Goal: Transaction & Acquisition: Purchase product/service

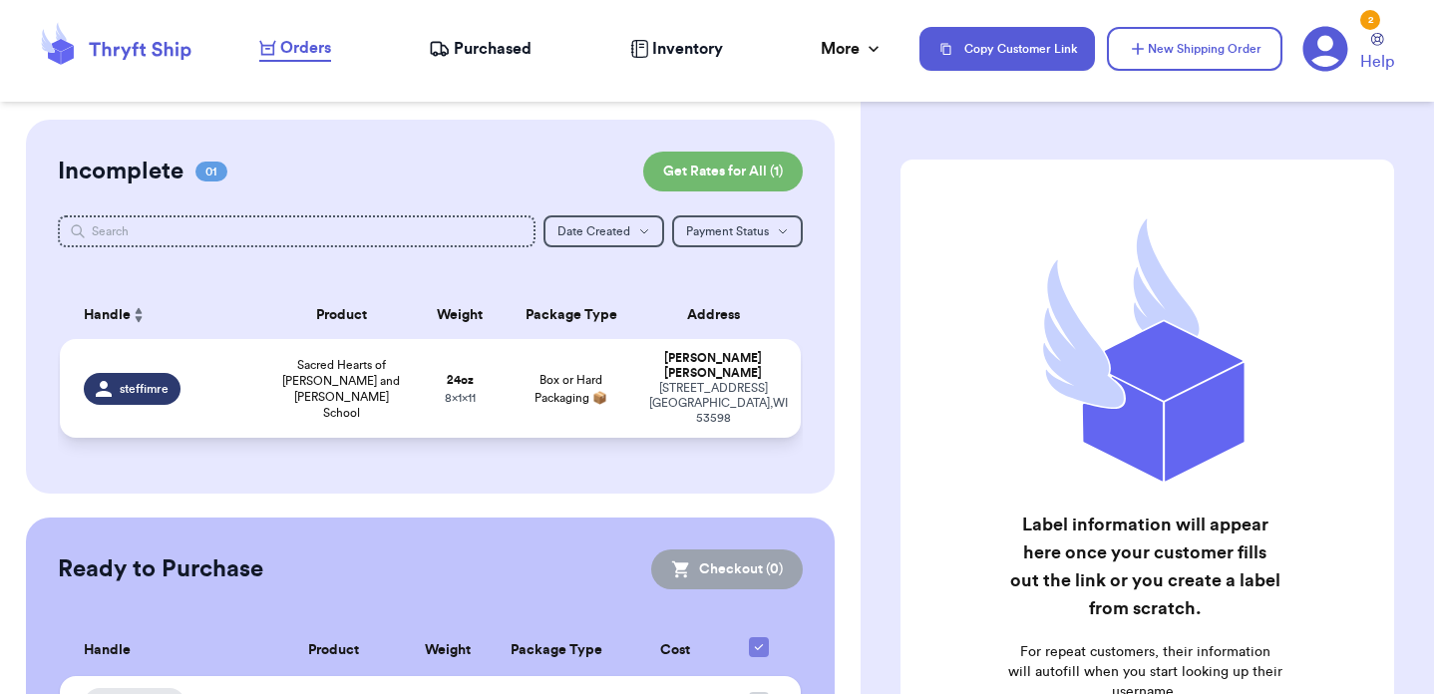
click at [142, 381] on span "steffimre" at bounding box center [144, 389] width 49 height 16
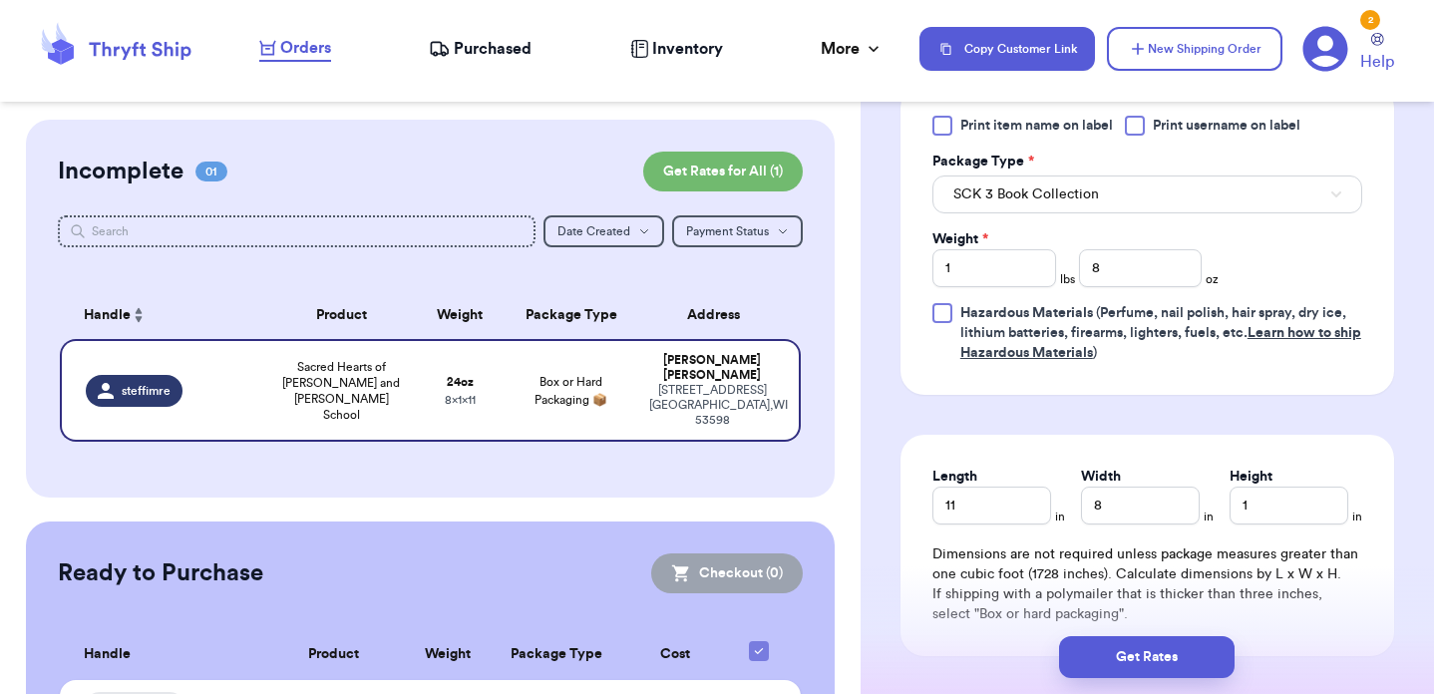
scroll to position [920, 0]
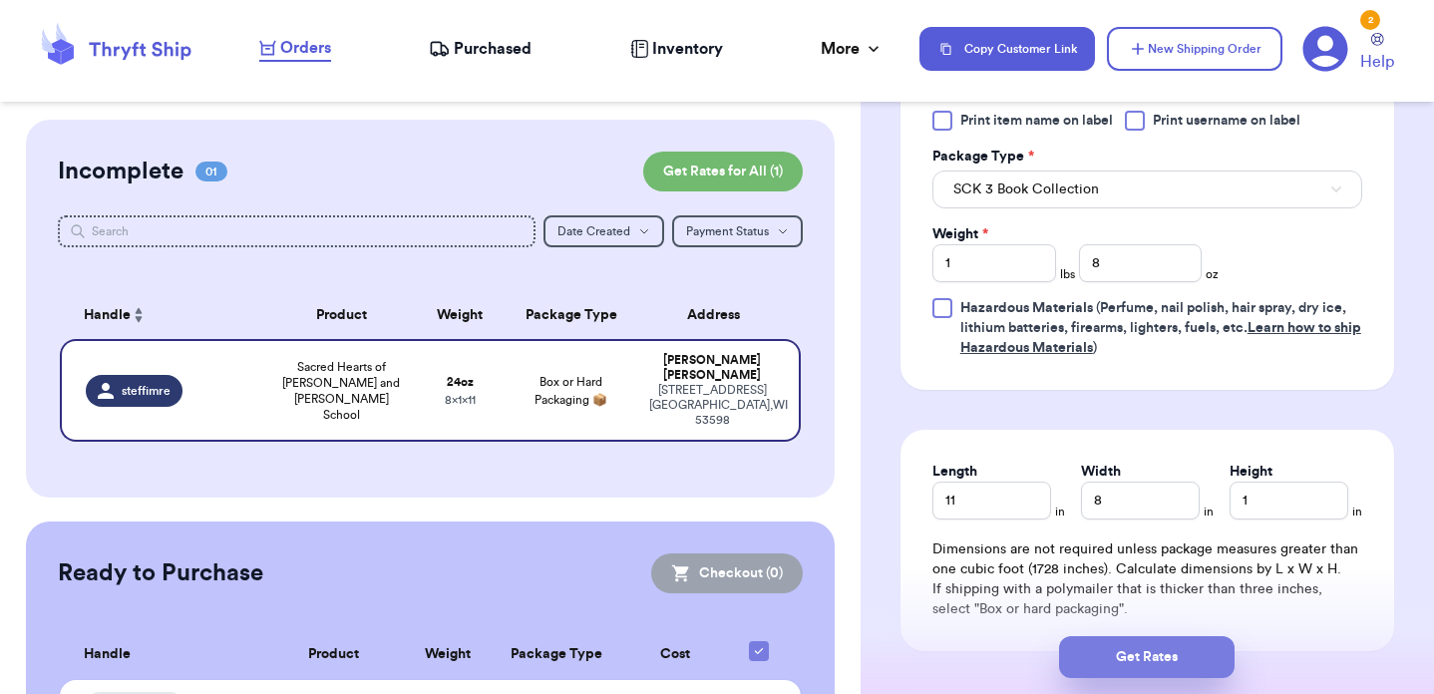
click at [1146, 655] on button "Get Rates" at bounding box center [1147, 657] width 176 height 42
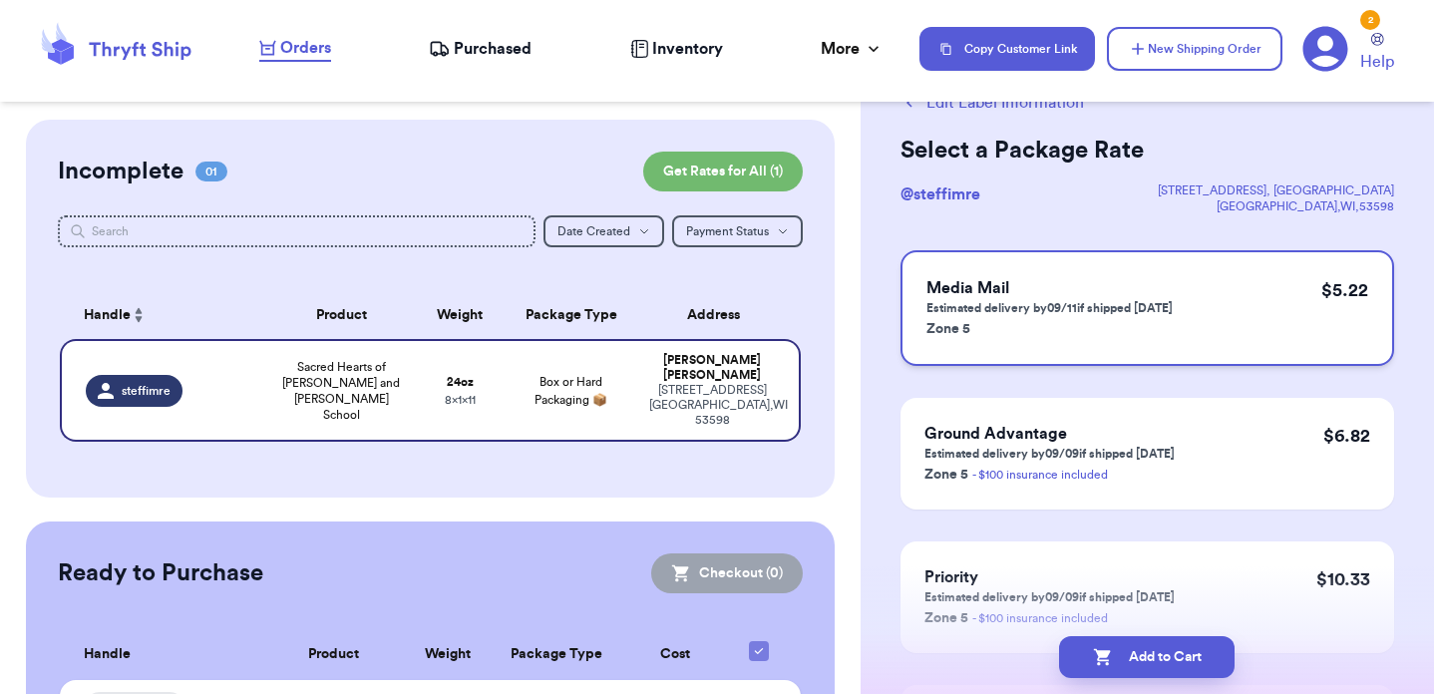
scroll to position [113, 0]
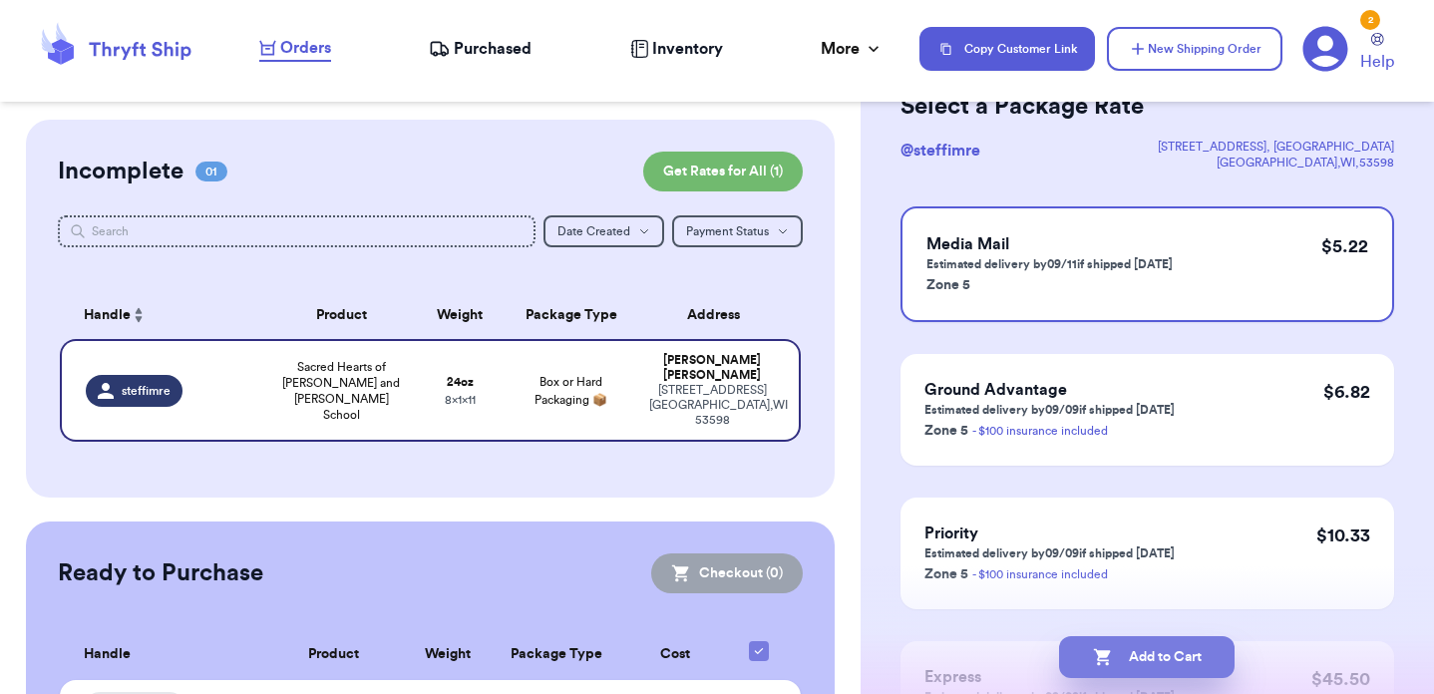
click at [1136, 651] on button "Add to Cart" at bounding box center [1147, 657] width 176 height 42
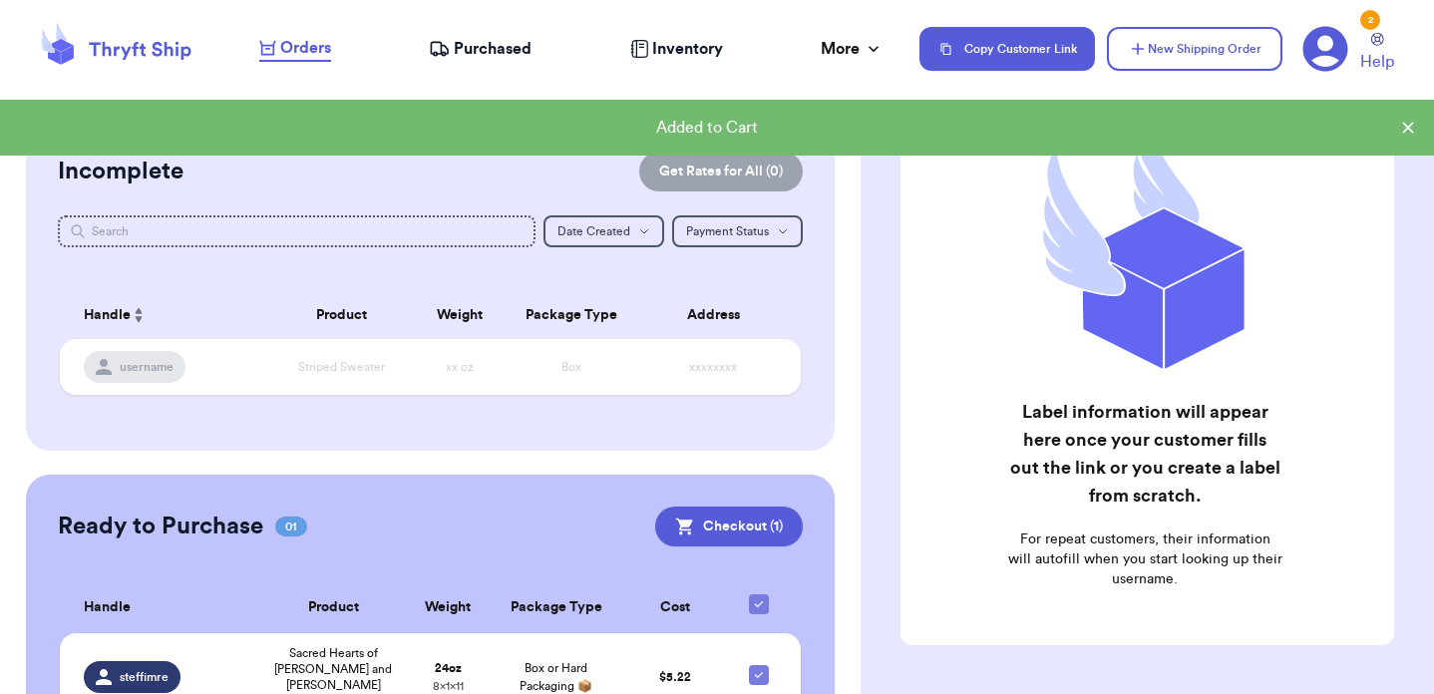
scroll to position [202, 0]
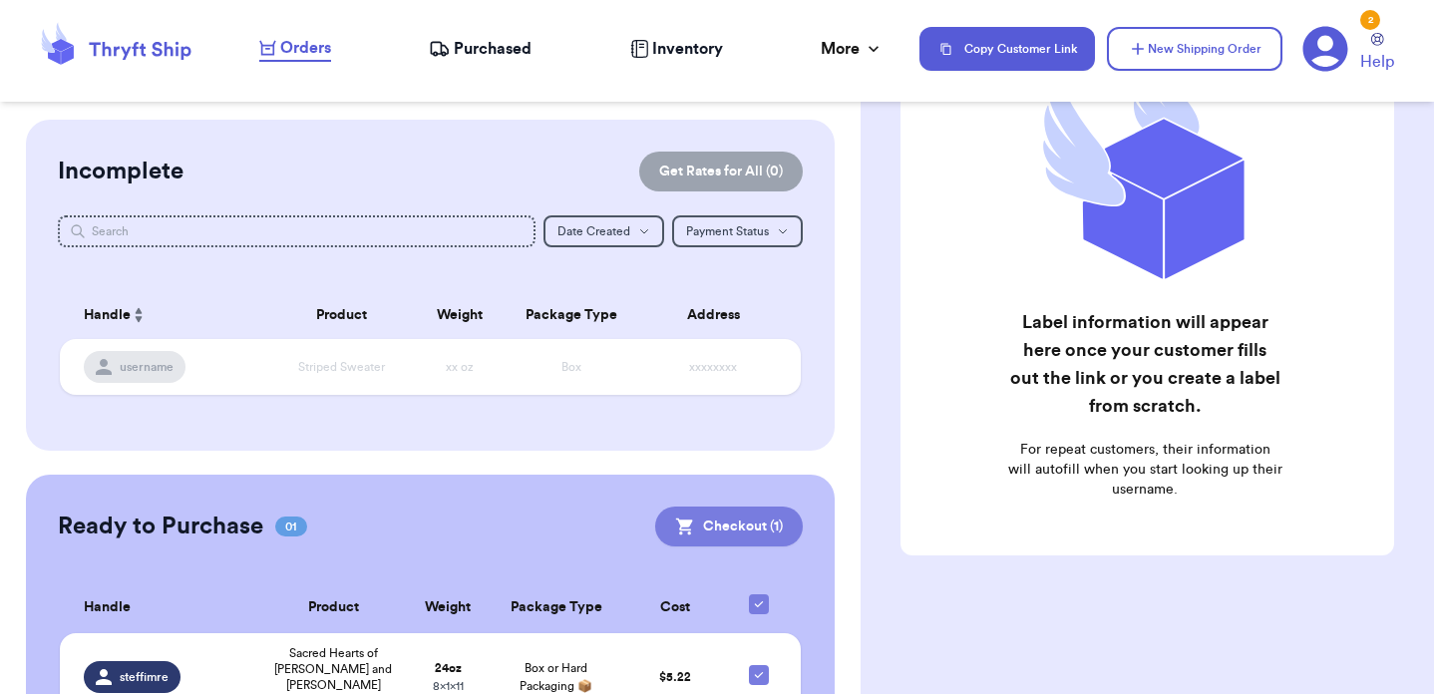
click at [691, 533] on icon at bounding box center [685, 527] width 20 height 20
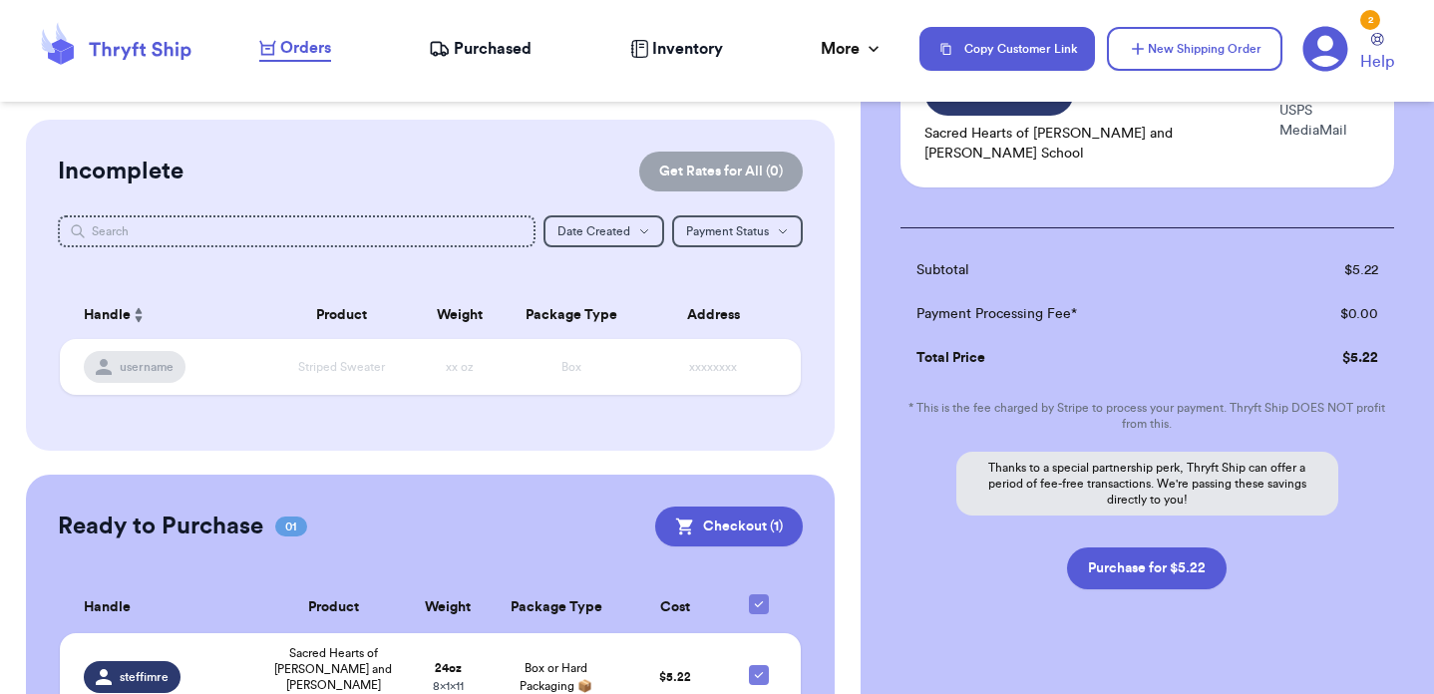
scroll to position [217, 0]
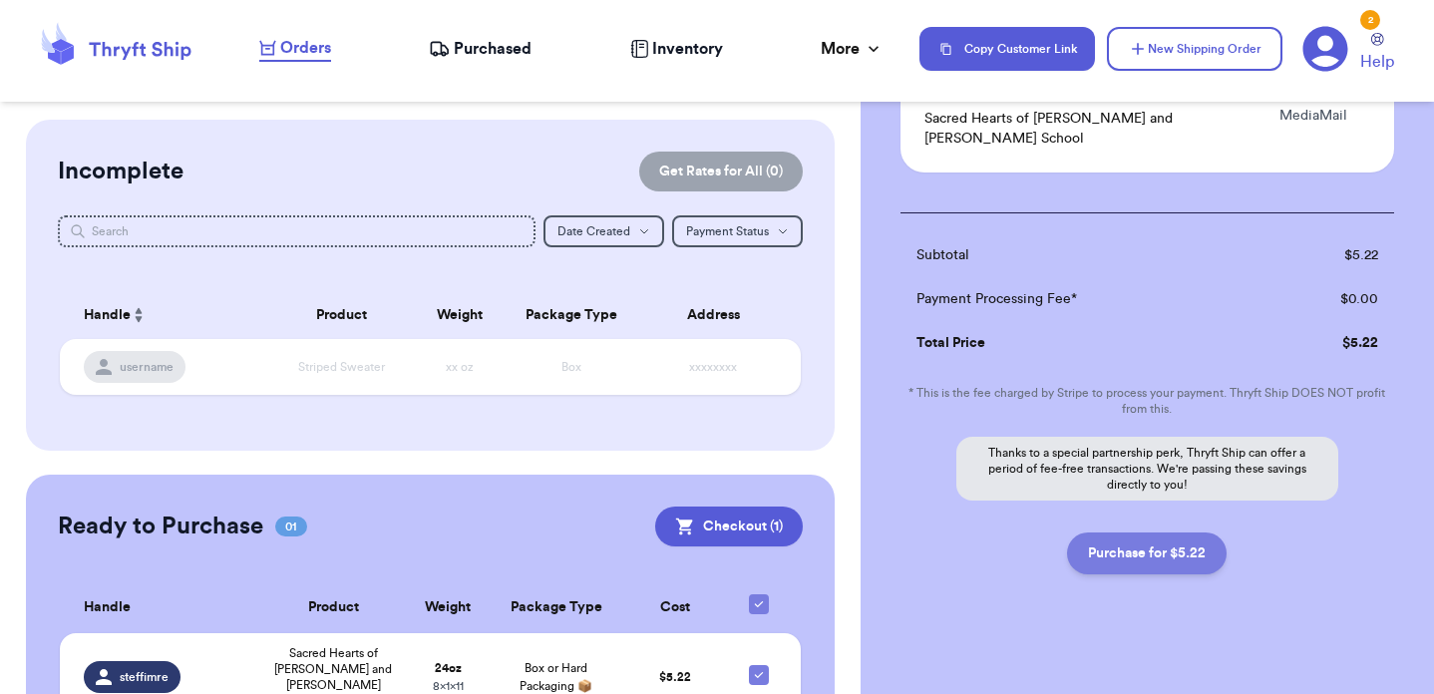
click at [1105, 533] on button "Purchase for $5.22" at bounding box center [1147, 554] width 160 height 42
checkbox input "false"
checkbox input "true"
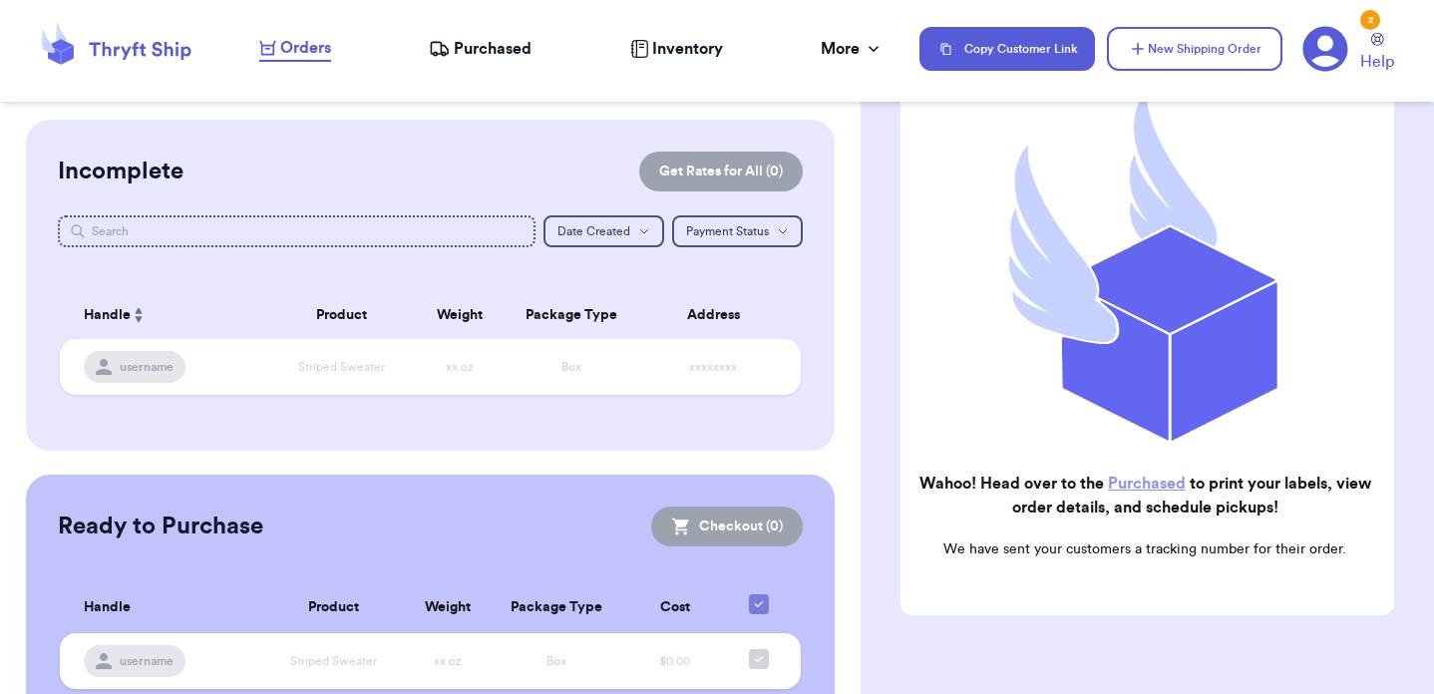
click at [1152, 488] on link "Purchased" at bounding box center [1147, 484] width 78 height 16
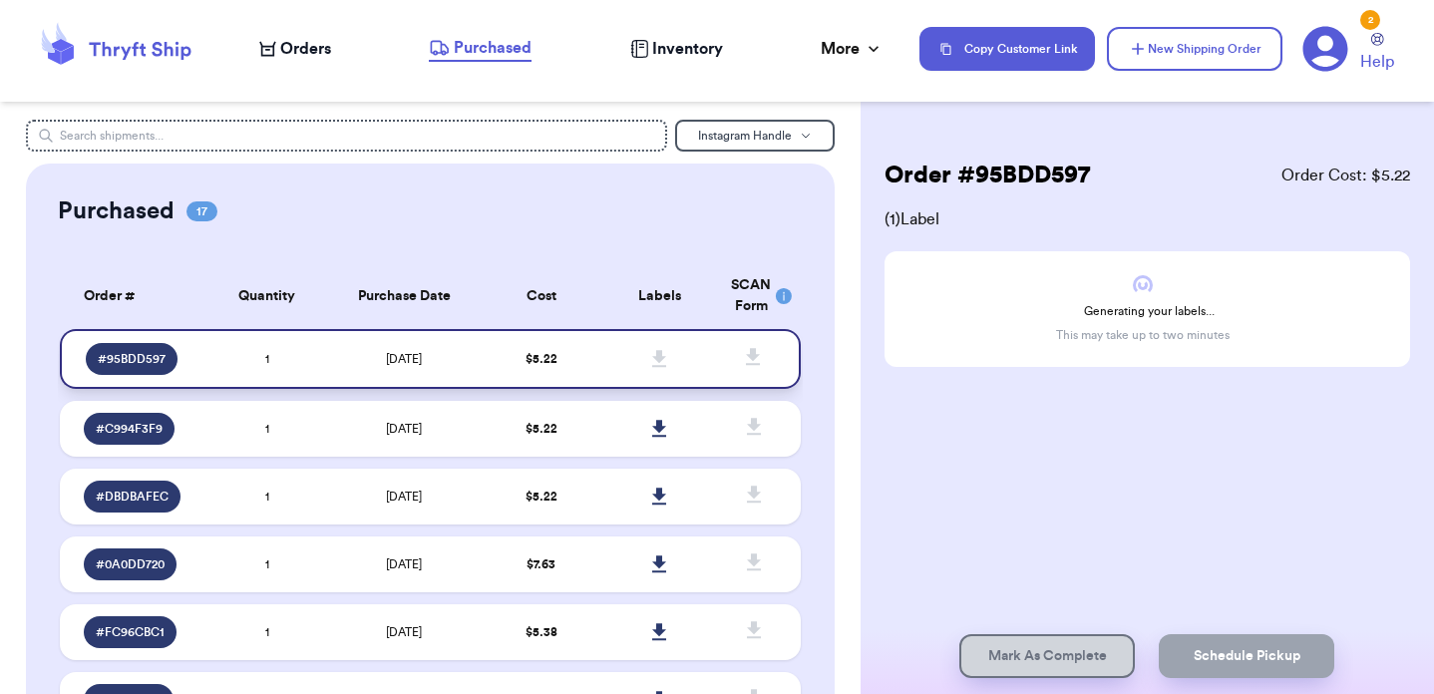
click at [158, 358] on span "# 95BDD597" at bounding box center [132, 359] width 68 height 16
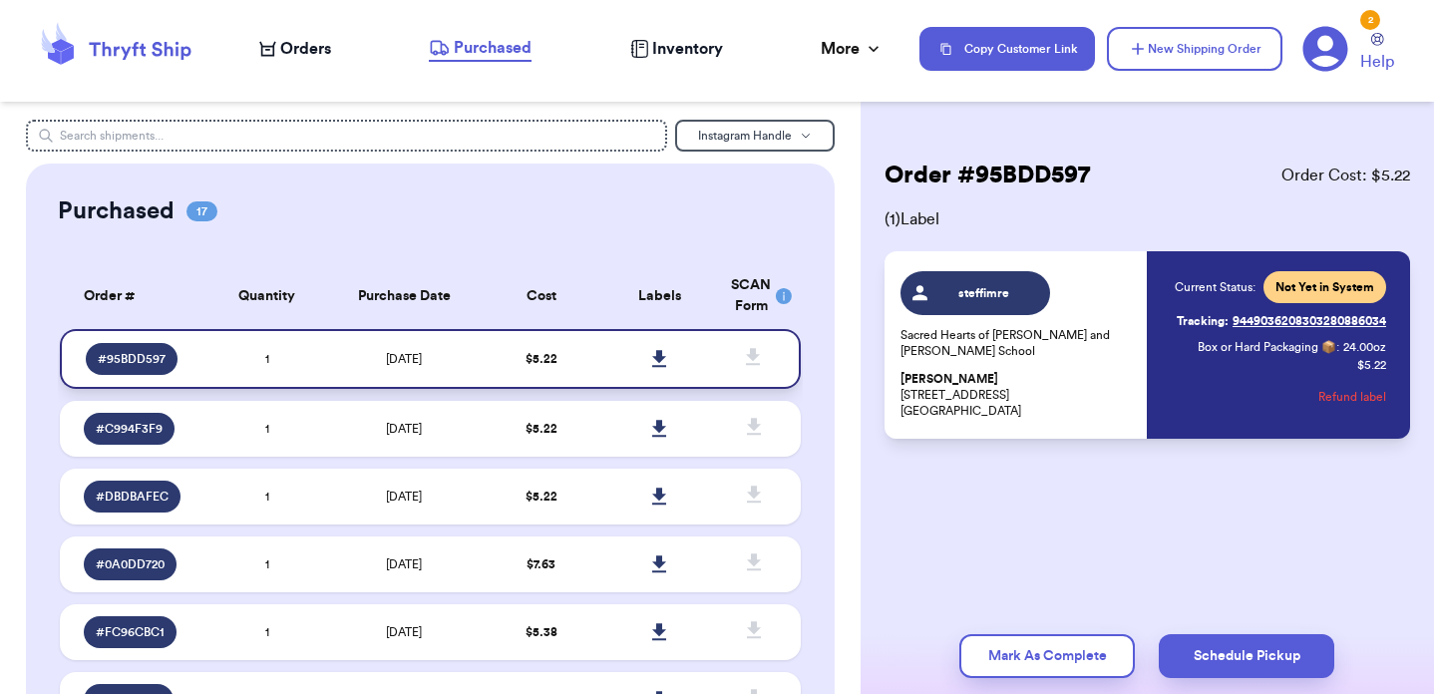
click at [660, 352] on icon at bounding box center [659, 358] width 14 height 17
